Goal: Find specific page/section: Find specific page/section

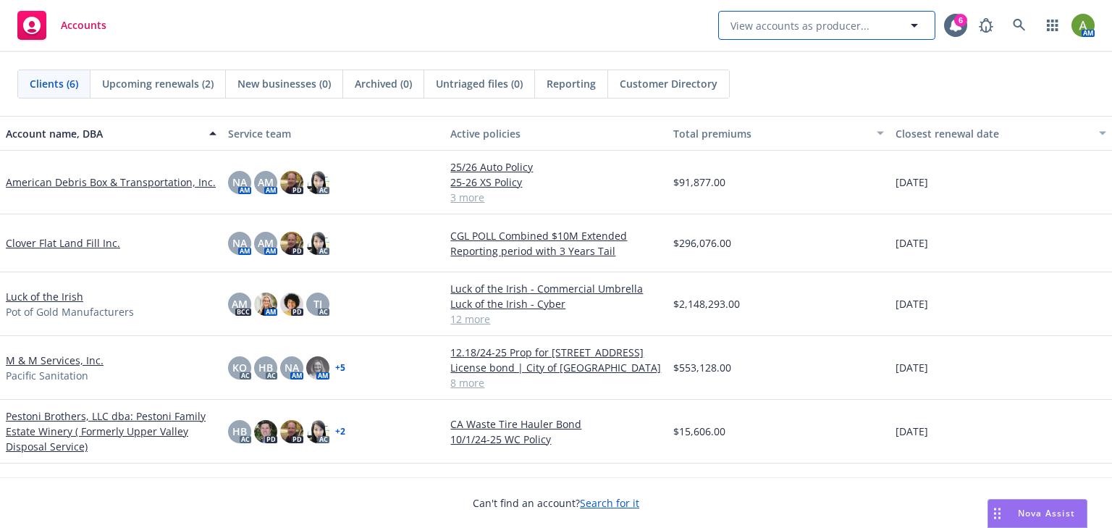
click at [814, 29] on span "View accounts as producer..." at bounding box center [799, 25] width 139 height 15
type input "pestoni highland"
drag, startPoint x: 850, startPoint y: 29, endPoint x: 602, endPoint y: 59, distance: 250.0
click at [607, 56] on div "Accounts pestoni highland No results 6 AM Clients (6) Upcoming renewals (2) New…" at bounding box center [556, 264] width 1112 height 528
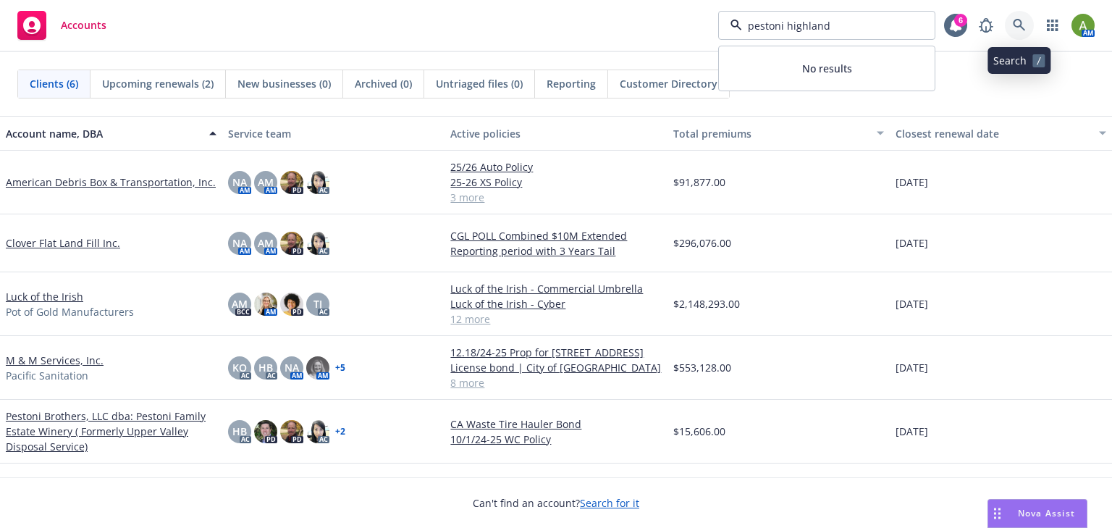
click at [1029, 23] on link at bounding box center [1019, 25] width 29 height 29
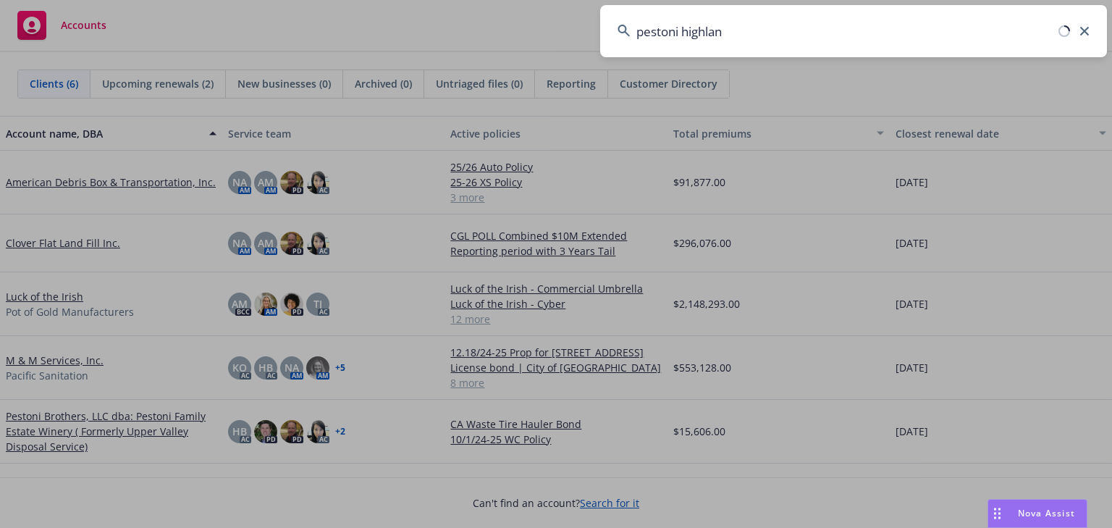
type input "pestoni highland"
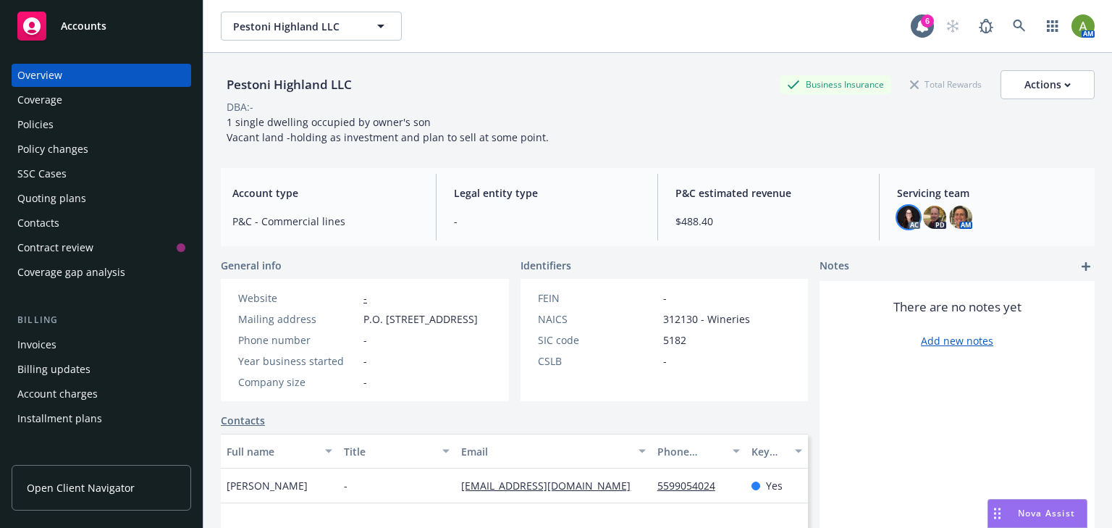
click at [900, 220] on img at bounding box center [908, 217] width 23 height 23
click at [955, 220] on img at bounding box center [960, 217] width 23 height 23
click at [1015, 23] on icon at bounding box center [1019, 26] width 13 height 13
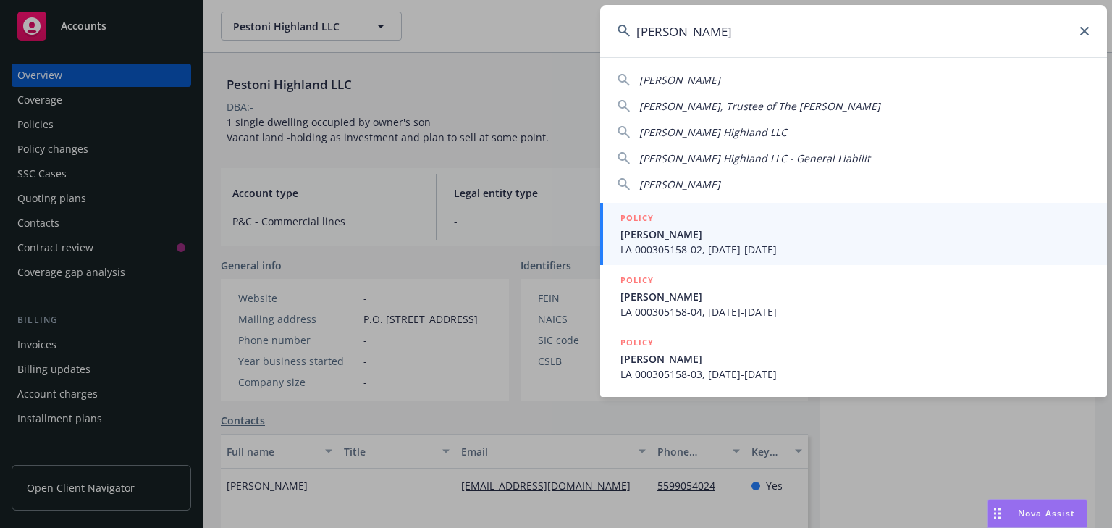
click at [772, 155] on span "[PERSON_NAME] Highland LLC - General Liabilit" at bounding box center [754, 158] width 231 height 14
type input "[PERSON_NAME] Highland LLC - General Liabilit"
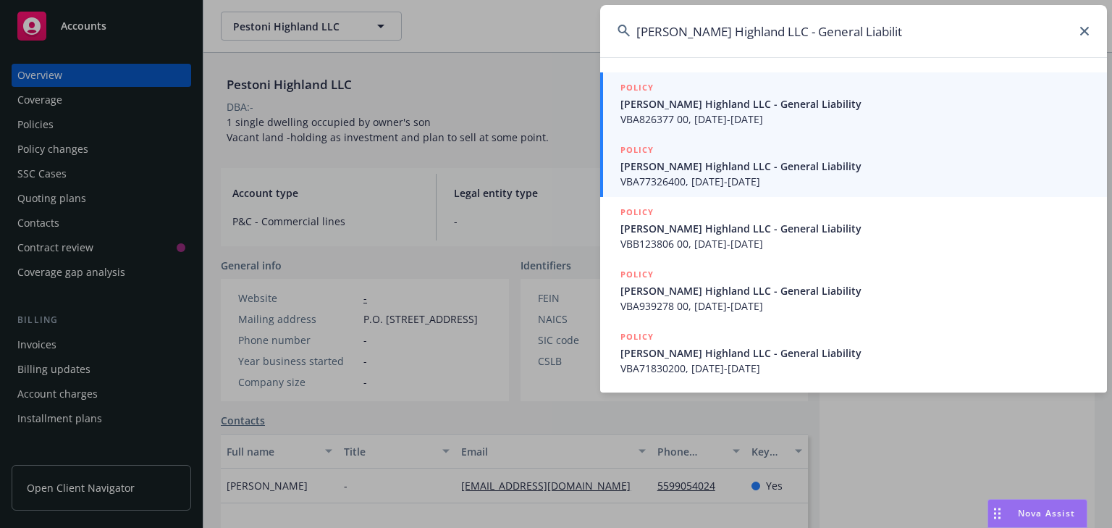
click at [730, 109] on span "[PERSON_NAME] Highland LLC - General Liability" at bounding box center [854, 103] width 469 height 15
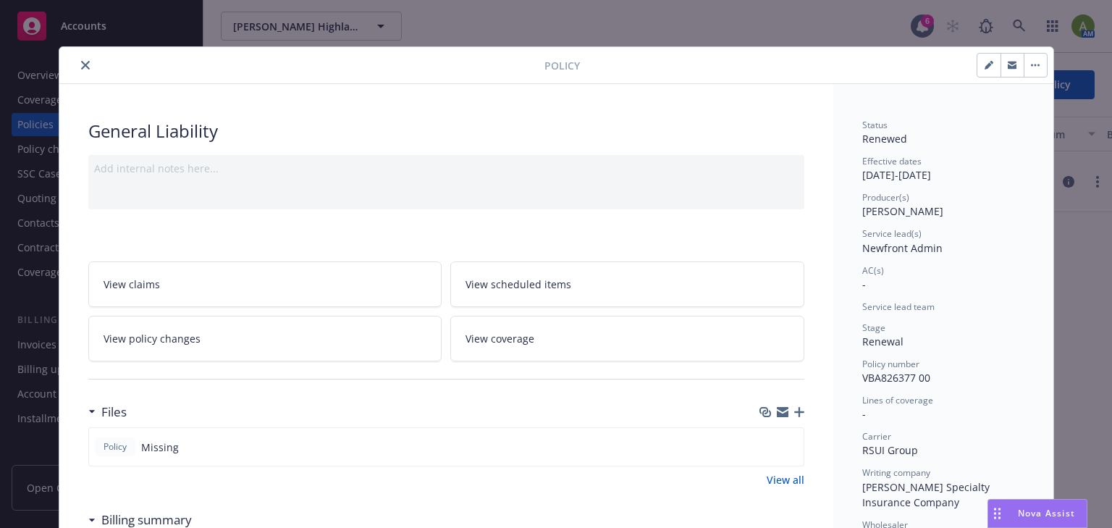
click at [81, 67] on icon "close" at bounding box center [85, 65] width 9 height 9
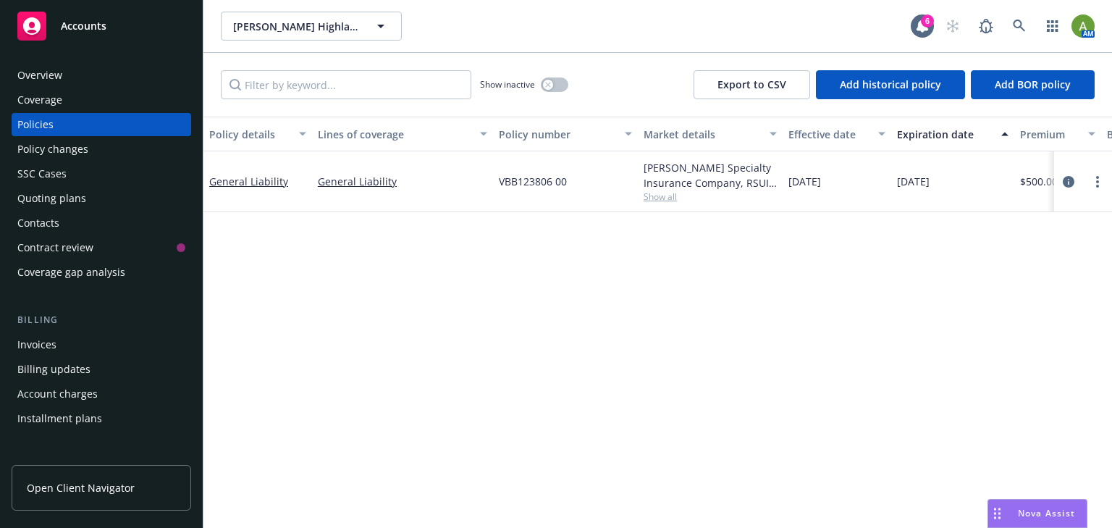
click at [52, 78] on div "Overview" at bounding box center [39, 75] width 45 height 23
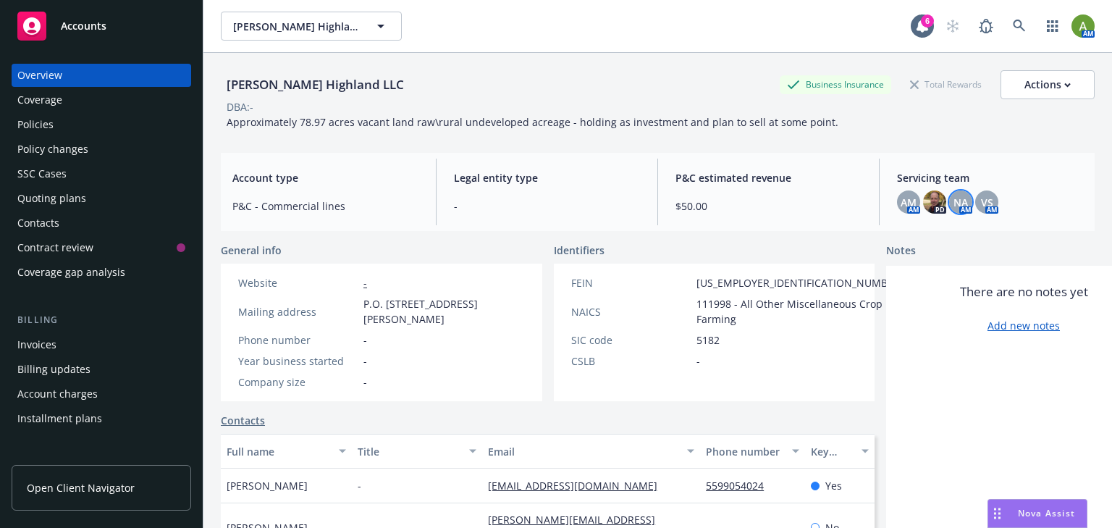
click at [958, 210] on div "NA" at bounding box center [960, 201] width 23 height 23
click at [981, 206] on span "VS" at bounding box center [987, 202] width 12 height 15
click at [900, 205] on span "AM" at bounding box center [908, 202] width 16 height 15
